Goal: Task Accomplishment & Management: Use online tool/utility

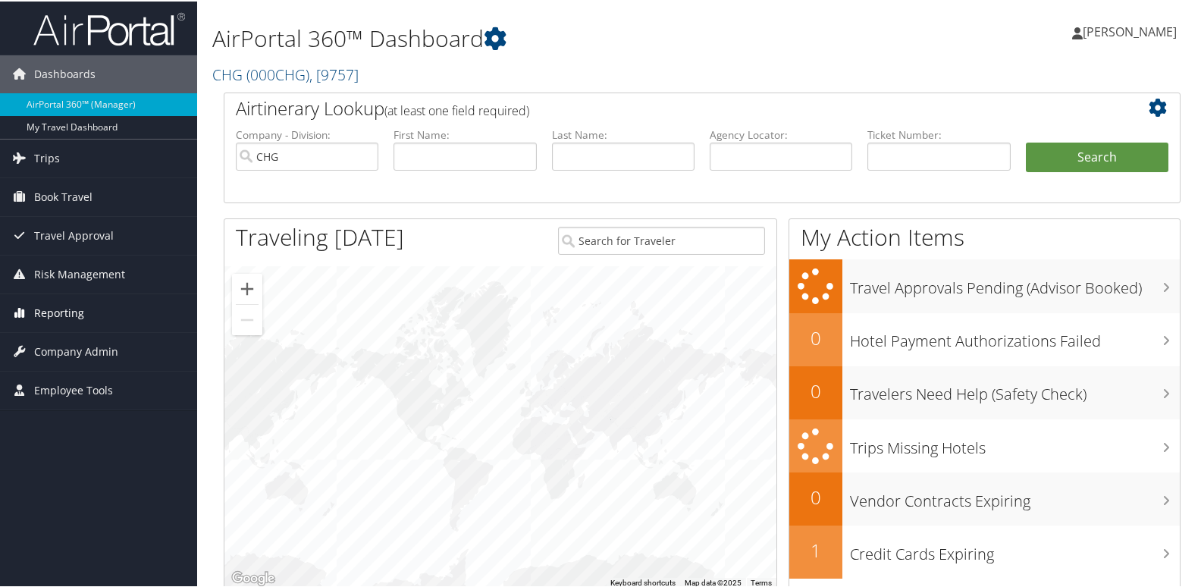
click at [77, 308] on span "Reporting" at bounding box center [59, 312] width 50 height 38
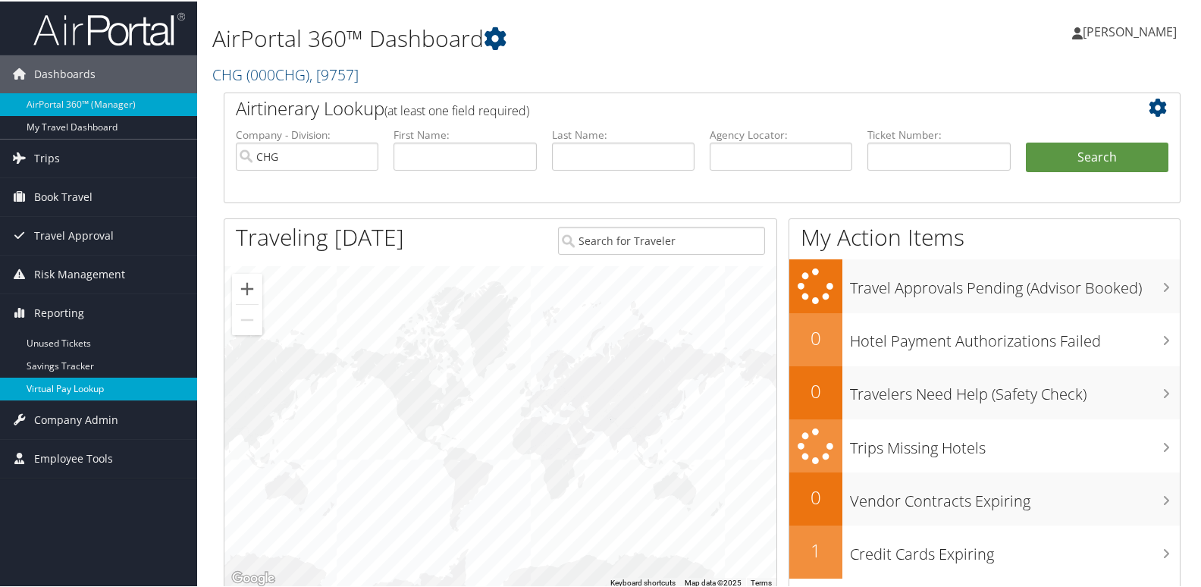
click at [56, 389] on link "Virtual Pay Lookup" at bounding box center [98, 387] width 197 height 23
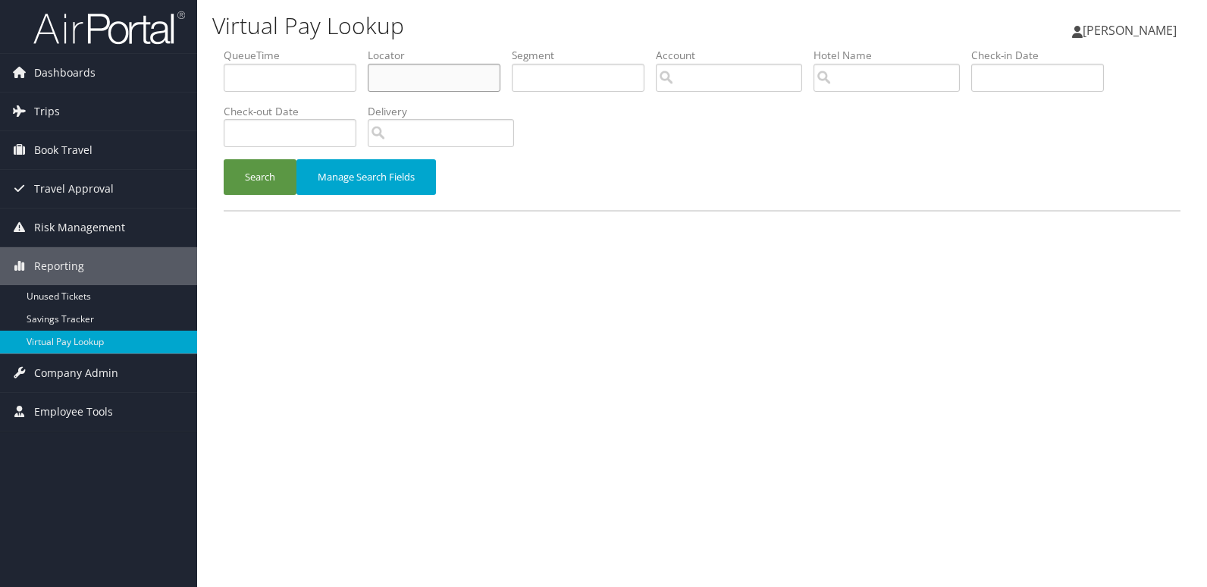
click at [421, 65] on input "text" at bounding box center [434, 78] width 133 height 28
paste input "JRBHBG"
click at [224, 159] on button "Search" at bounding box center [260, 177] width 73 height 36
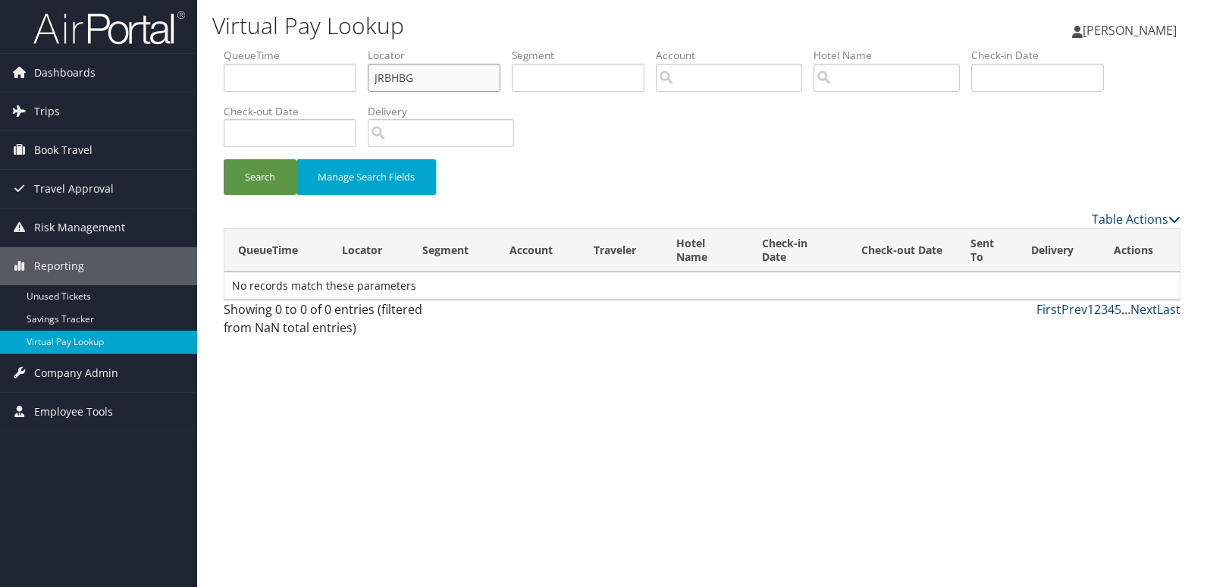
type input "JRBHBG"
click at [224, 159] on button "Search" at bounding box center [260, 177] width 73 height 36
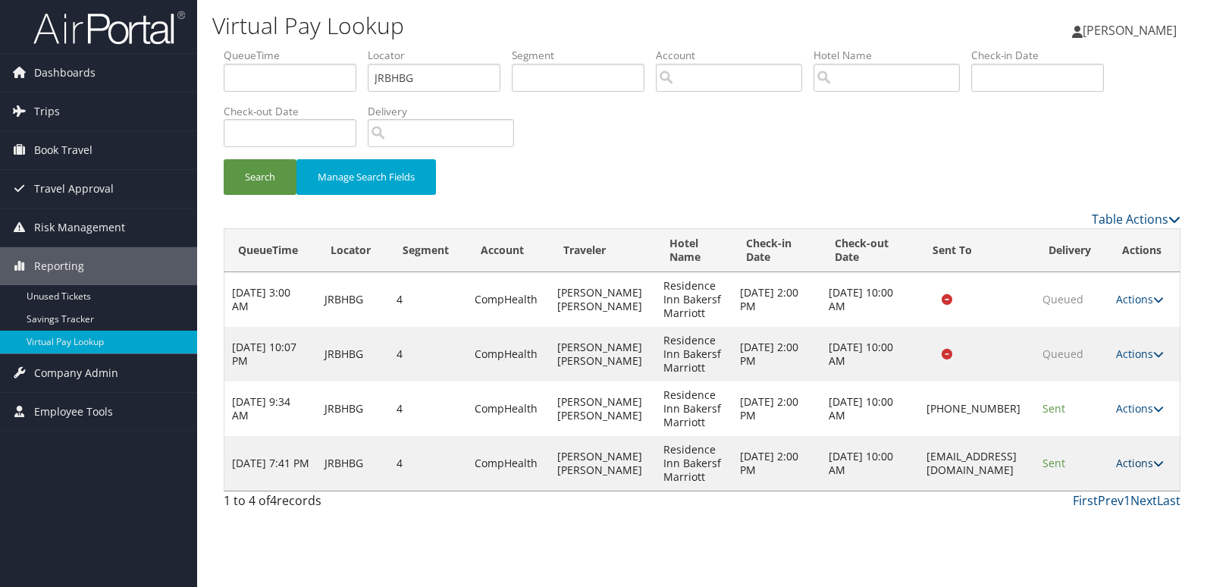
click at [1124, 460] on link "Actions" at bounding box center [1140, 463] width 48 height 14
click at [1103, 510] on link "Logs" at bounding box center [1114, 511] width 96 height 26
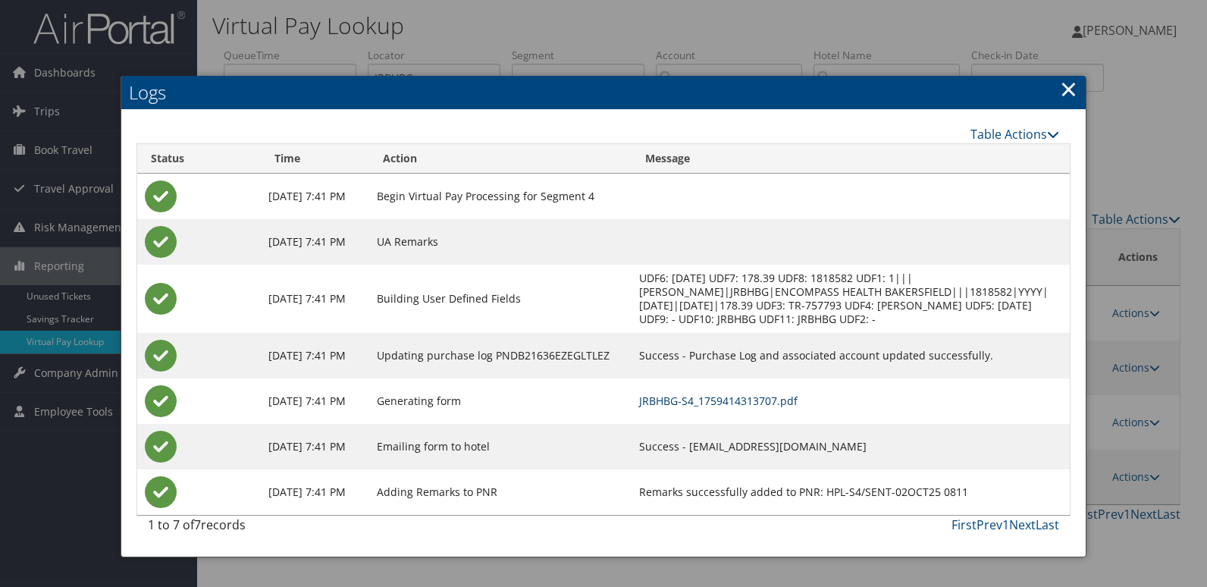
click at [757, 400] on link "JRBHBG-S4_1759414313707.pdf" at bounding box center [718, 401] width 158 height 14
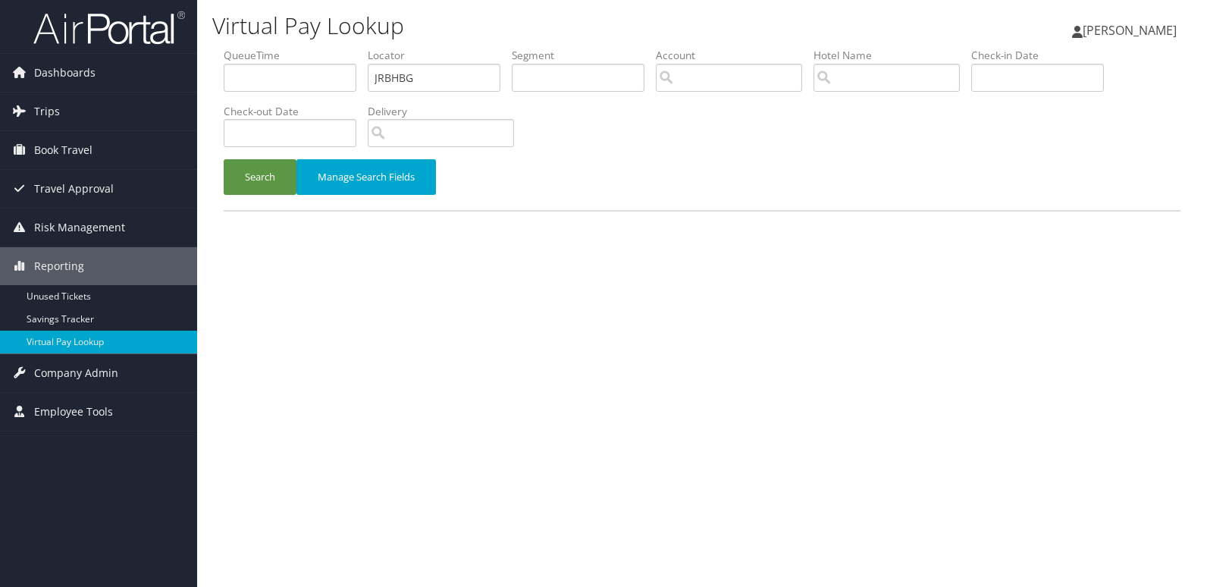
click at [241, 48] on ul "QueueTime Locator JRBHBG Segment Account Traveler Hotel Name Check-in Date Chec…" at bounding box center [702, 48] width 957 height 0
type input "JPJZWS"
click at [224, 159] on button "Search" at bounding box center [260, 177] width 73 height 36
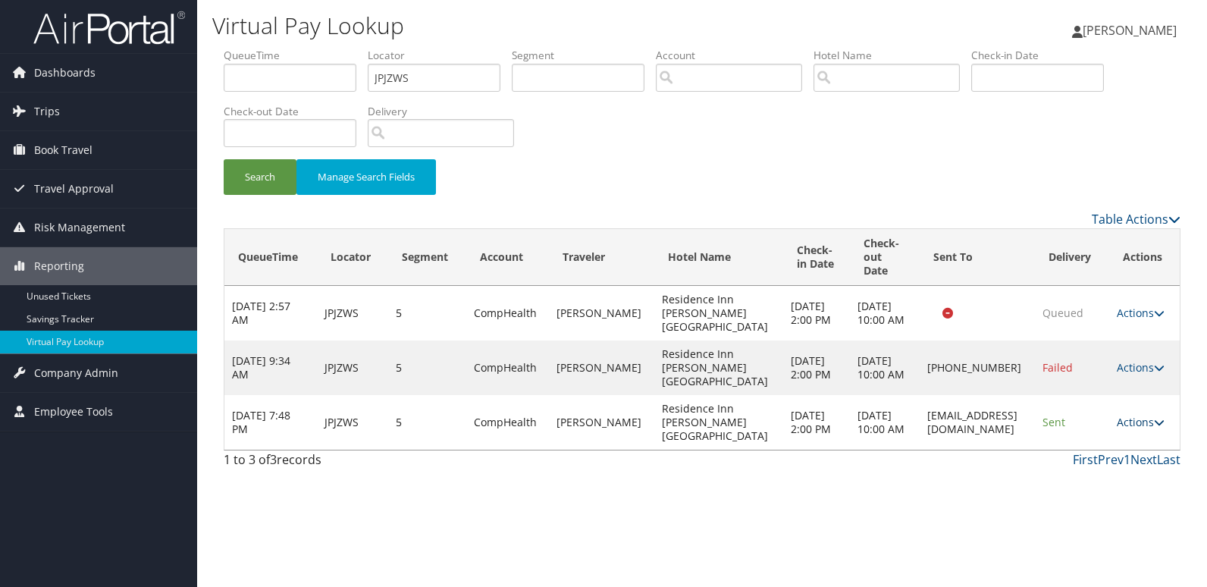
click at [1122, 415] on link "Actions" at bounding box center [1141, 422] width 48 height 14
click at [1107, 448] on link "Logs" at bounding box center [1109, 457] width 96 height 26
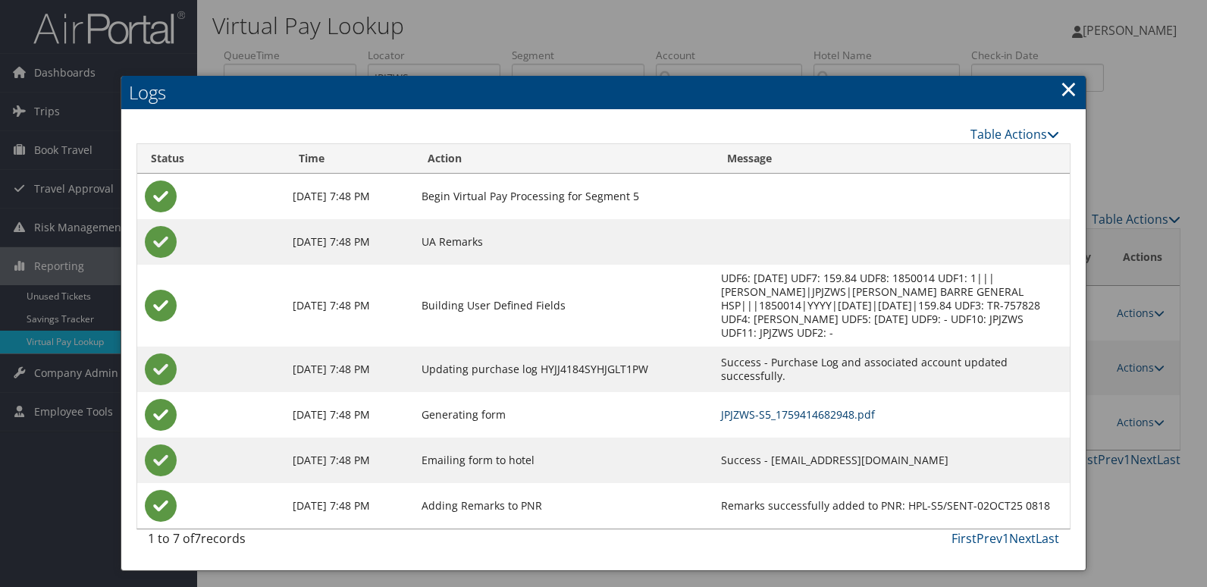
click at [787, 406] on td "JPJZWS-S5_1759414682948.pdf" at bounding box center [892, 415] width 356 height 46
click at [786, 410] on link "JPJZWS-S5_1759414682948.pdf" at bounding box center [798, 414] width 154 height 14
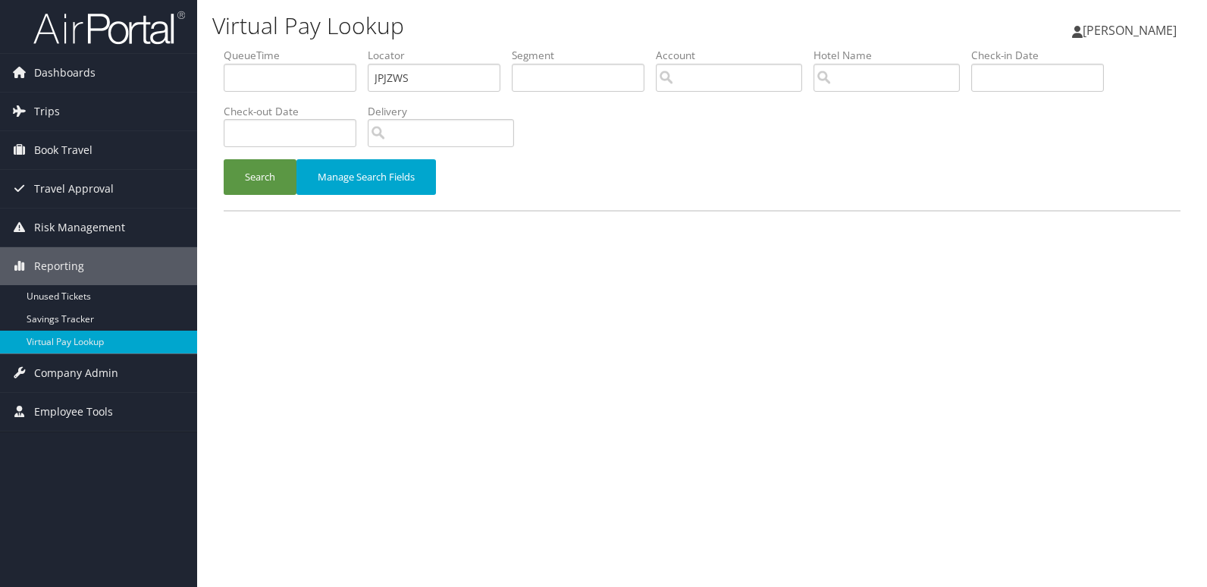
click at [260, 196] on div "Search Manage Search Fields" at bounding box center [702, 184] width 980 height 51
click at [416, 77] on input "text" at bounding box center [434, 78] width 133 height 28
paste input "UHGKBZ"
type input "UHGKBZ"
click at [224, 159] on button "Search" at bounding box center [260, 177] width 73 height 36
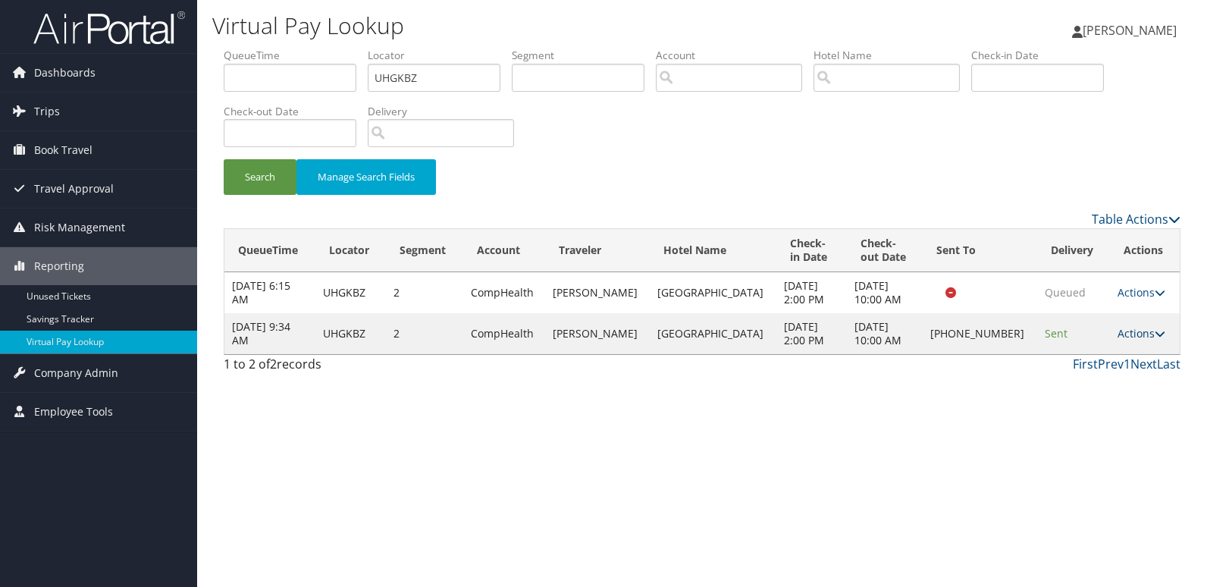
click at [1128, 333] on link "Actions" at bounding box center [1142, 333] width 48 height 14
click at [1053, 380] on link "Logs" at bounding box center [1090, 382] width 130 height 26
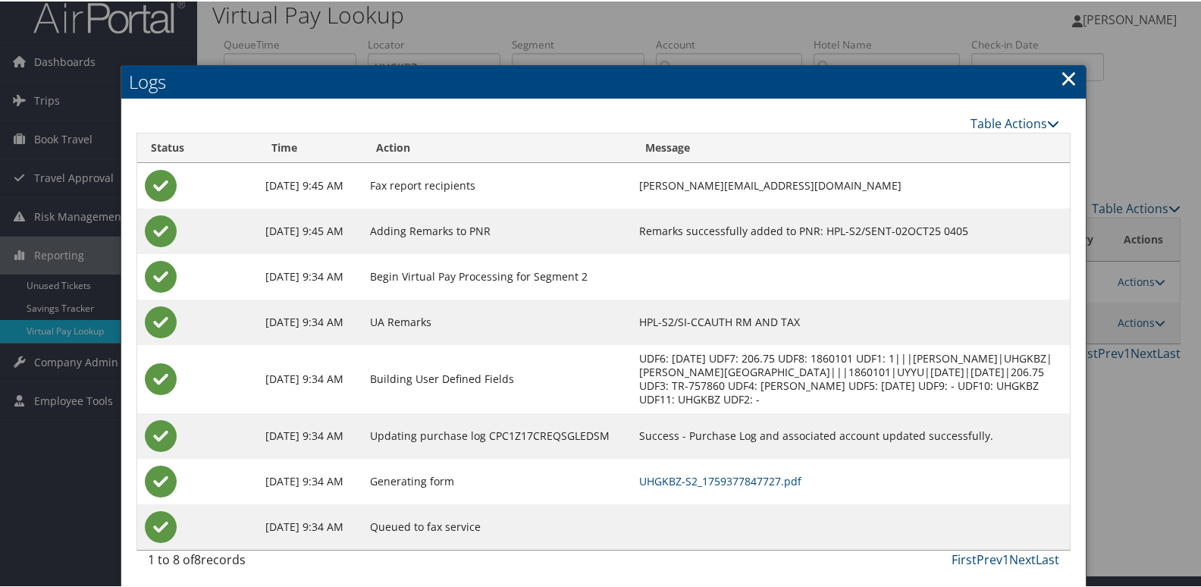
scroll to position [16, 0]
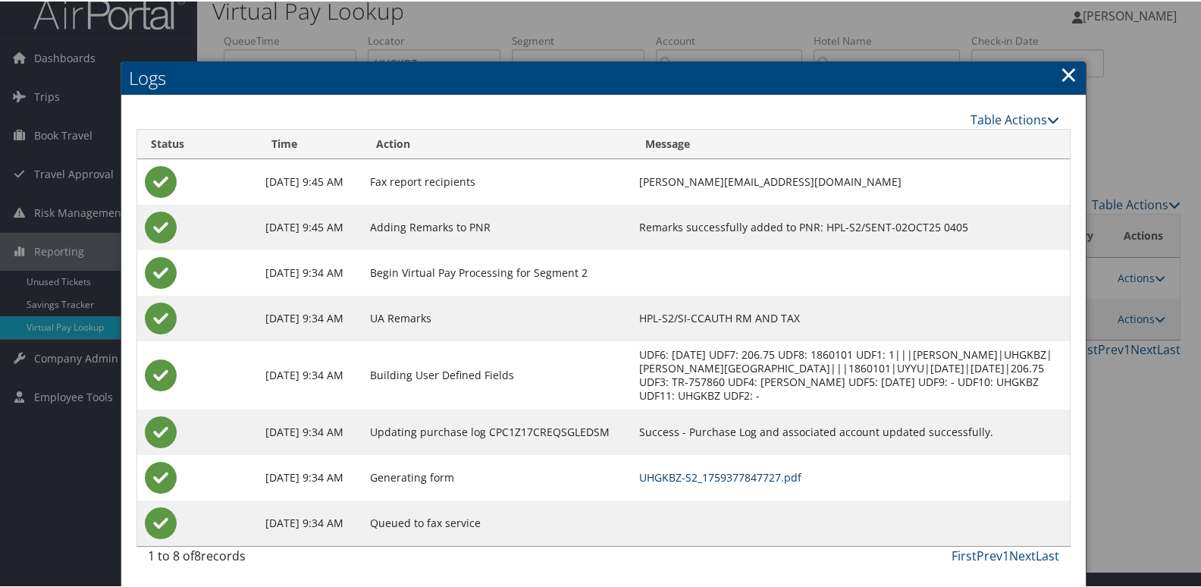
click at [726, 474] on link "UHGKBZ-S2_1759377847727.pdf" at bounding box center [720, 476] width 162 height 14
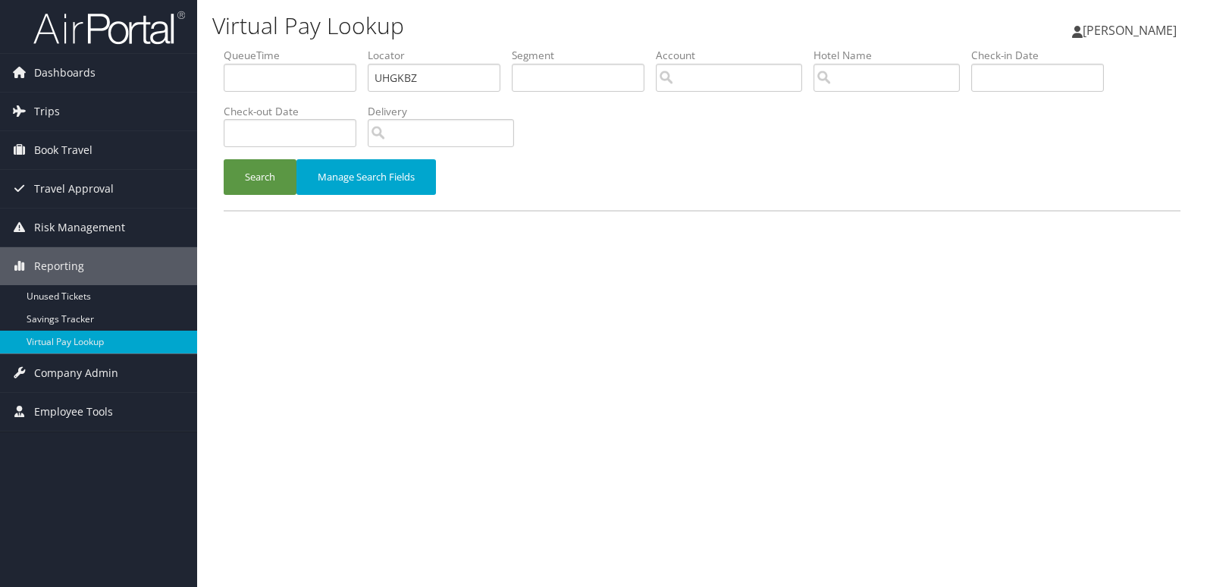
click at [274, 48] on ul "QueueTime Locator UHGKBZ Segment Account Traveler Hotel Name Check-in Date Chec…" at bounding box center [702, 48] width 957 height 0
type input "JNBHDJ"
click at [262, 170] on button "Search" at bounding box center [260, 177] width 73 height 36
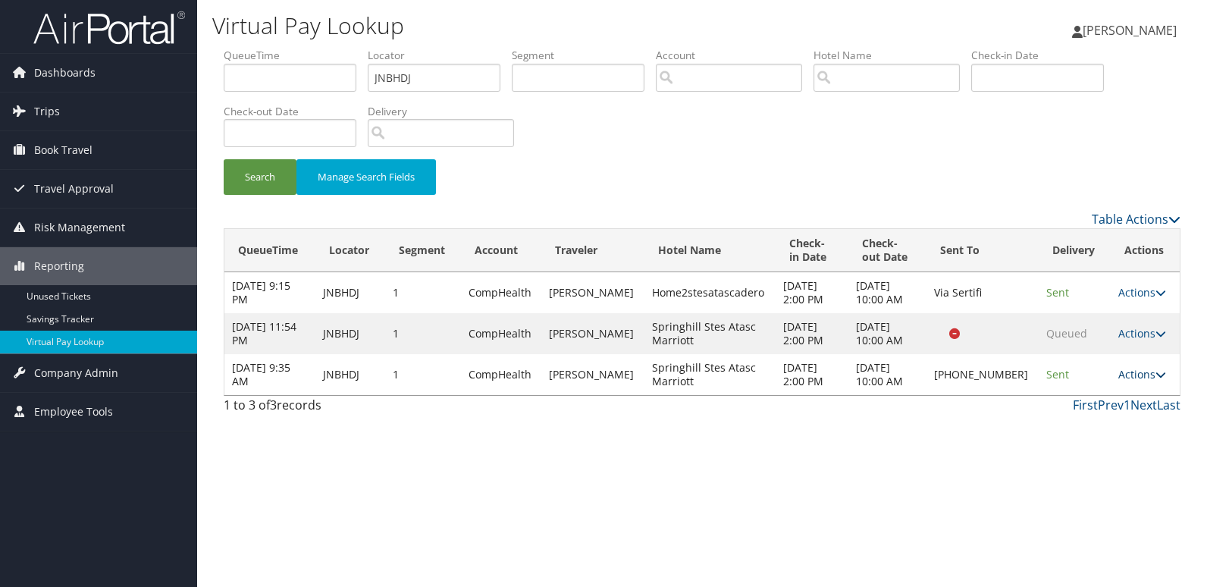
click at [1125, 375] on link "Actions" at bounding box center [1143, 374] width 48 height 14
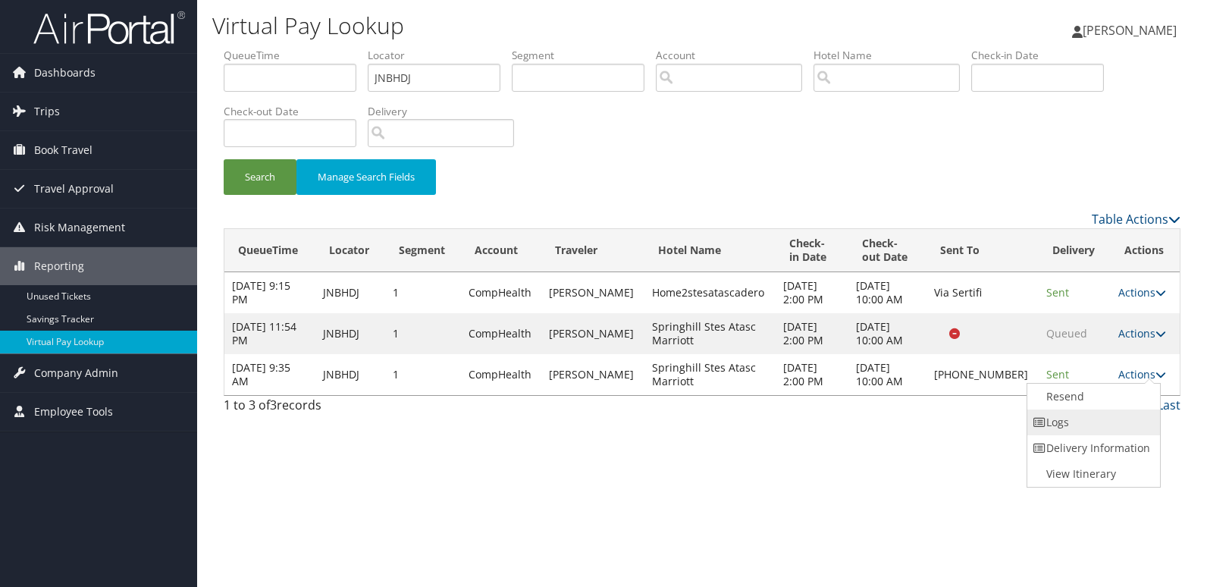
click at [1068, 431] on link "Logs" at bounding box center [1093, 423] width 130 height 26
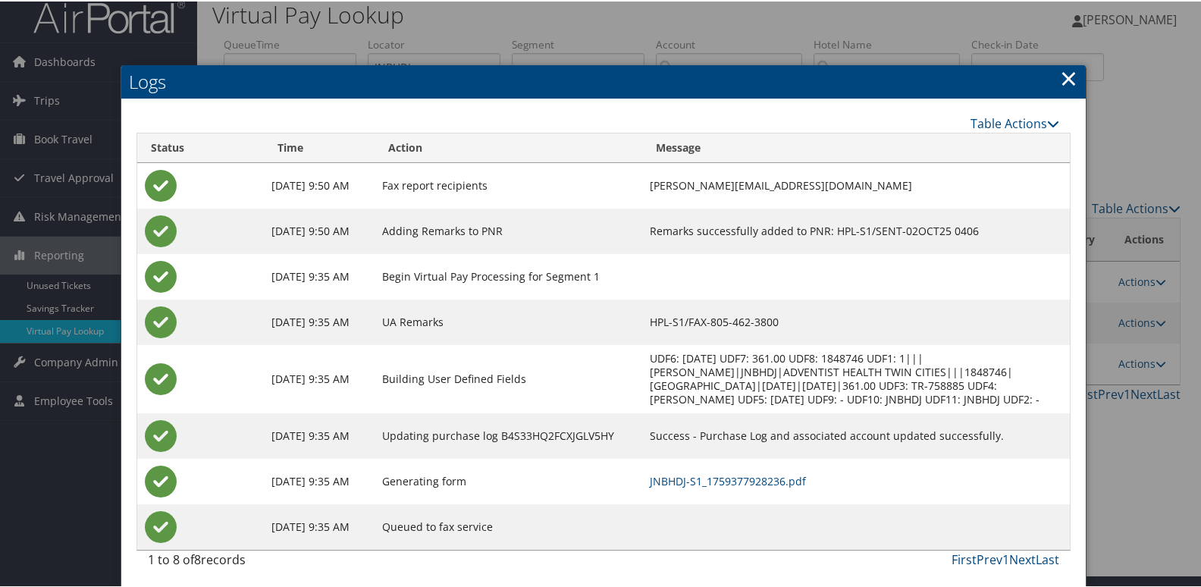
scroll to position [16, 0]
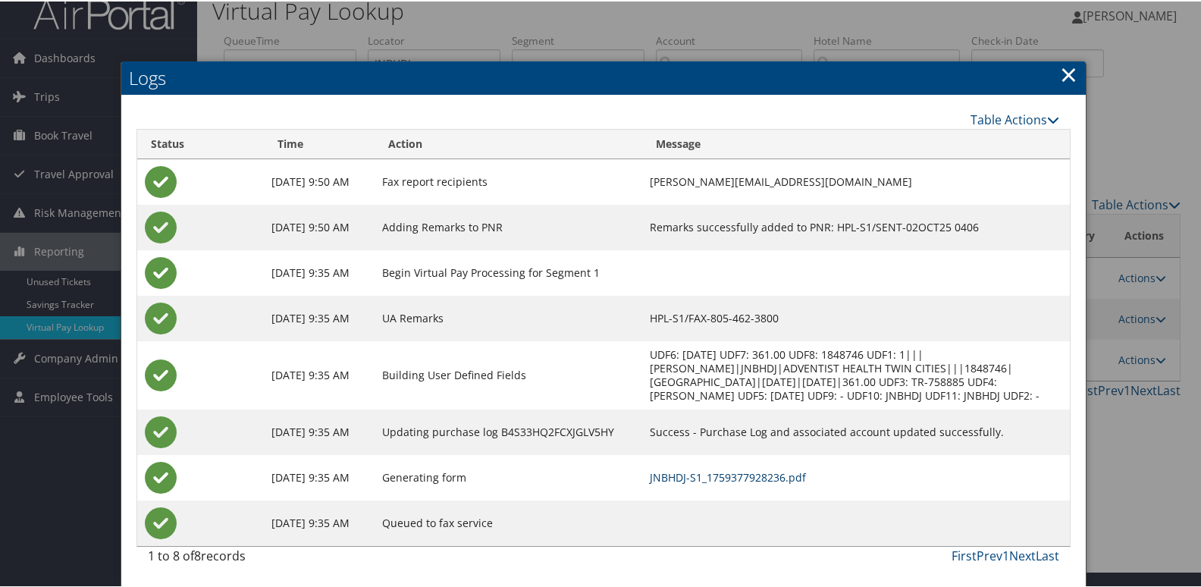
click at [673, 475] on link "JNBHDJ-S1_1759377928236.pdf" at bounding box center [728, 476] width 156 height 14
